Goal: Submit feedback/report problem

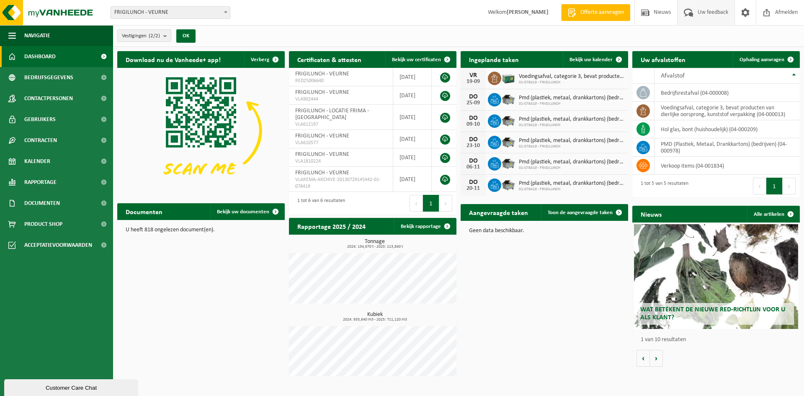
click at [689, 14] on span at bounding box center [688, 12] width 14 height 25
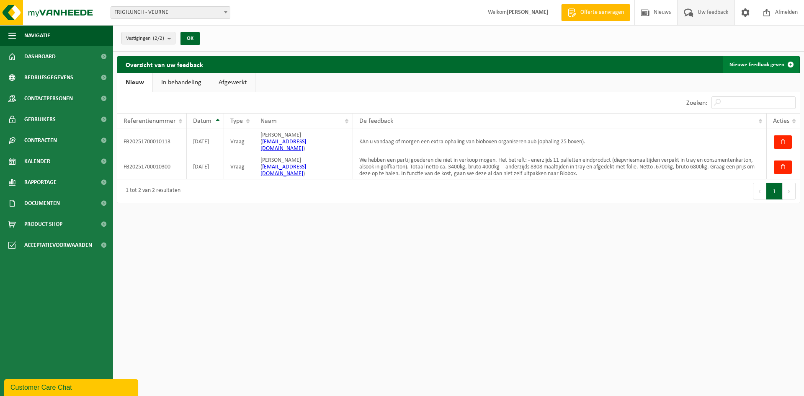
click at [770, 64] on link "Nieuwe feedback geven" at bounding box center [760, 64] width 76 height 17
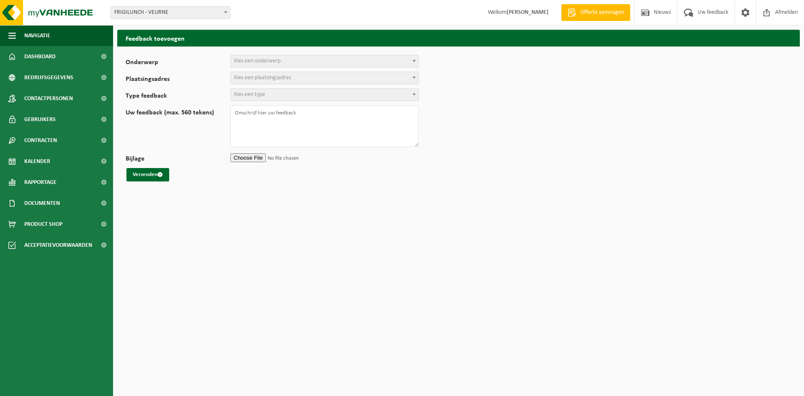
select select
click at [324, 63] on span "Kies een onderwerp" at bounding box center [325, 61] width 188 height 12
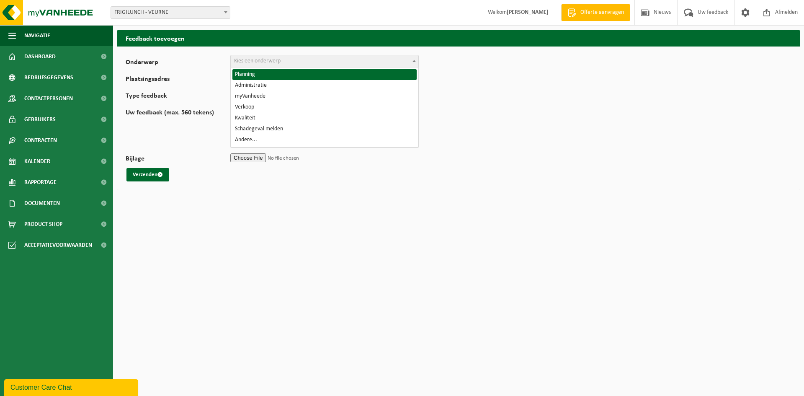
select select "1"
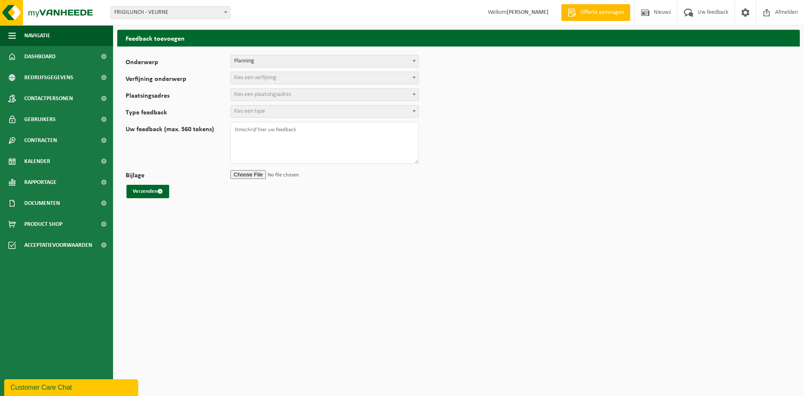
click at [302, 78] on span "Kies een verfijning" at bounding box center [325, 78] width 188 height 12
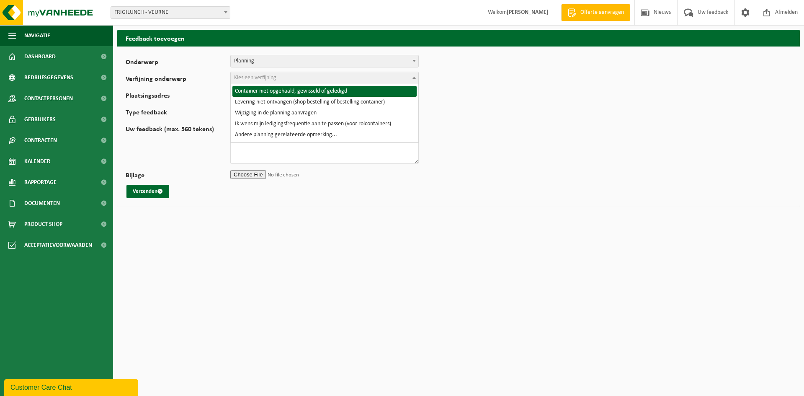
click at [302, 78] on span "Kies een verfijning" at bounding box center [325, 78] width 188 height 12
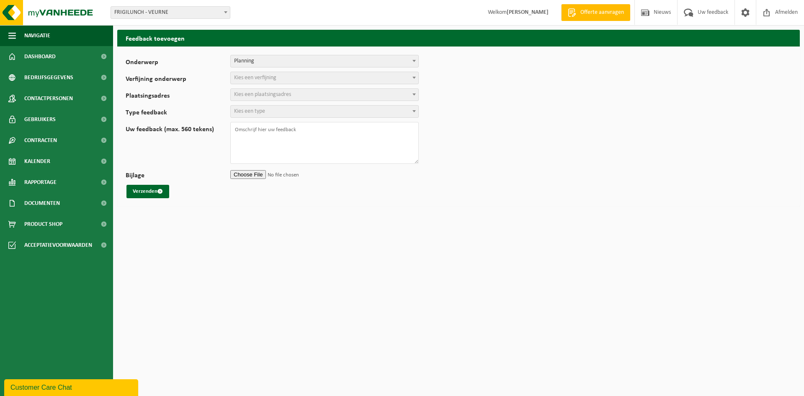
click at [302, 78] on span "Kies een verfijning" at bounding box center [325, 78] width 188 height 12
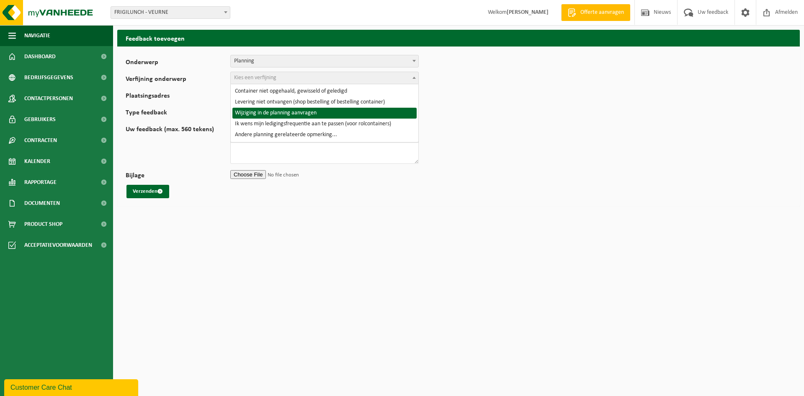
select select "4"
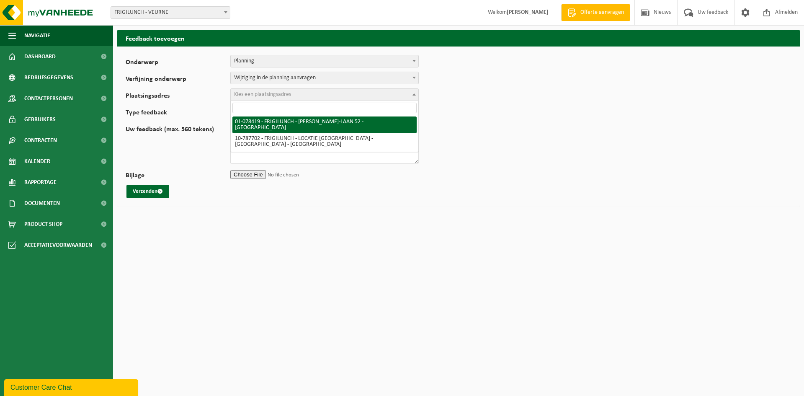
click at [297, 96] on span "Kies een plaatsingsadres" at bounding box center [325, 95] width 188 height 12
select select "561"
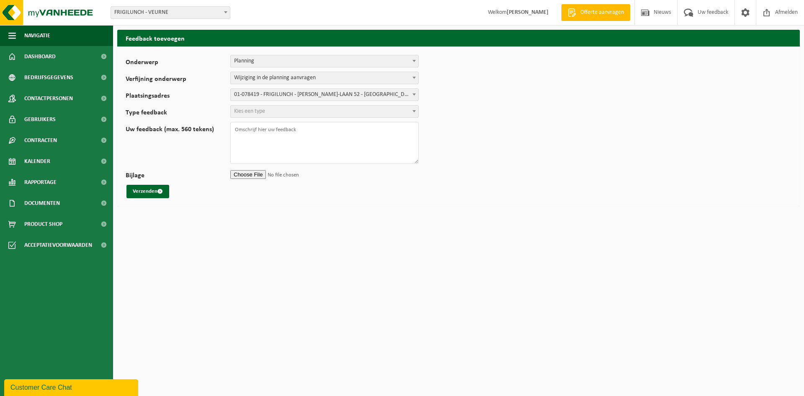
click at [288, 116] on span "Kies een type" at bounding box center [325, 111] width 188 height 12
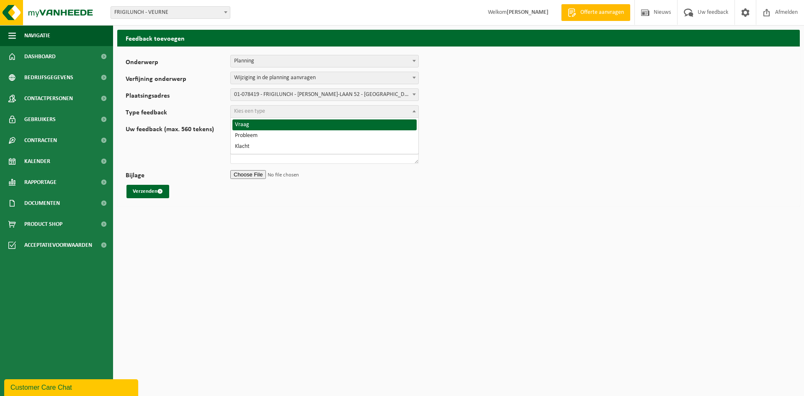
click at [289, 110] on span "Kies een type" at bounding box center [325, 111] width 188 height 12
click at [288, 110] on span "Kies een type" at bounding box center [325, 111] width 188 height 12
select select "QUE"
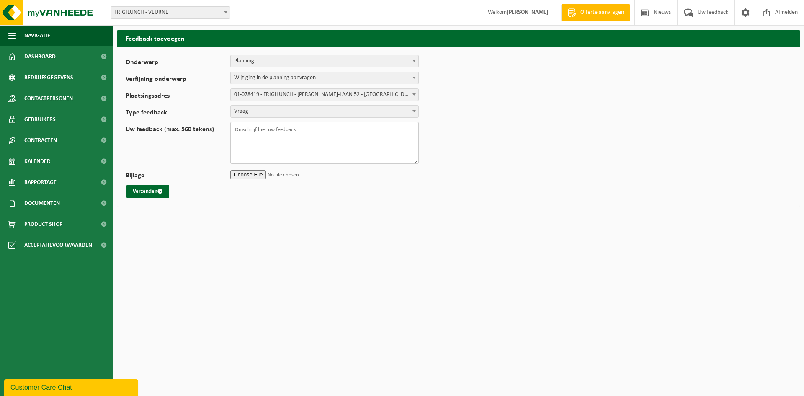
click at [277, 134] on textarea "Uw feedback (max. 560 tekens)" at bounding box center [324, 143] width 188 height 42
type textarea "[PERSON_NAME] u woensdag een extra wissel voor bioboxen inplannen aub?"
click at [151, 187] on button "Verzenden" at bounding box center [147, 191] width 43 height 13
